Goal: Information Seeking & Learning: Learn about a topic

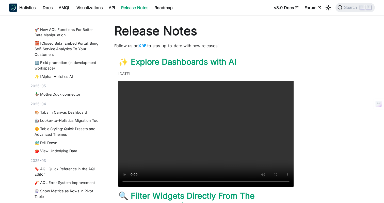
scroll to position [282, 0]
click at [51, 112] on link "🎨 Tabs In Canvas Dashboard" at bounding box center [66, 112] width 65 height 6
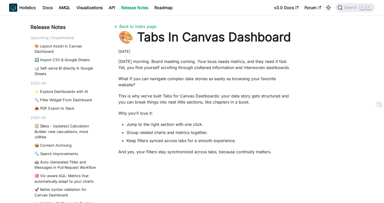
click at [250, 137] on li "Keep filters synced across tabs for a smooth experience." at bounding box center [209, 140] width 167 height 6
click at [281, 122] on ul "Jump to the right section with one click. Group related charts and metrics toge…" at bounding box center [205, 132] width 175 height 22
click at [242, 78] on p "What if you can navigate complex data stories as easily as browsing your favori…" at bounding box center [205, 82] width 175 height 12
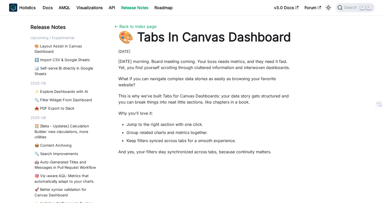
click at [160, 71] on div "[DATE] morning. Board meeting coming. Your boss needs metrics, and they need it…" at bounding box center [205, 168] width 175 height 221
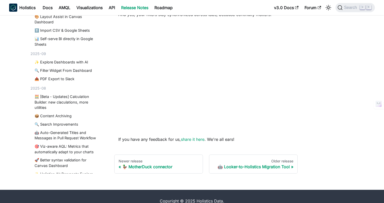
scroll to position [140, 0]
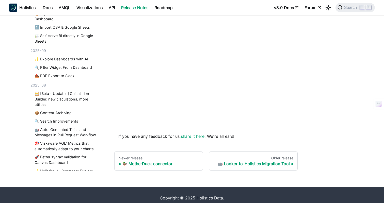
click at [317, 132] on div "Release Notes Upcoming / Experimental 🎨 Layout Assist in Canvas Dashboard ⬆️ Im…" at bounding box center [191, 26] width 335 height 287
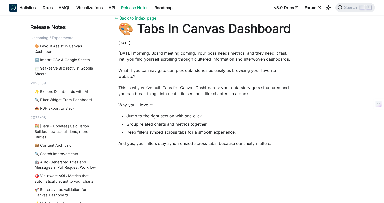
scroll to position [0, 0]
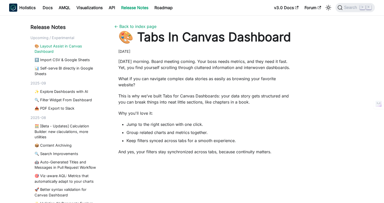
click at [55, 47] on link "🎨 Layout Assist in Canvas Dashboard" at bounding box center [66, 48] width 65 height 11
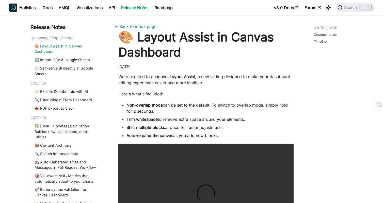
click at [223, 74] on p "We're excited to announce Layout Assist , a new setting designed to make your d…" at bounding box center [205, 80] width 175 height 12
click at [236, 67] on div "[DATE]" at bounding box center [205, 67] width 175 height 6
click at [240, 93] on p "Here's what's included:" at bounding box center [205, 94] width 175 height 6
